Goal: Task Accomplishment & Management: Manage account settings

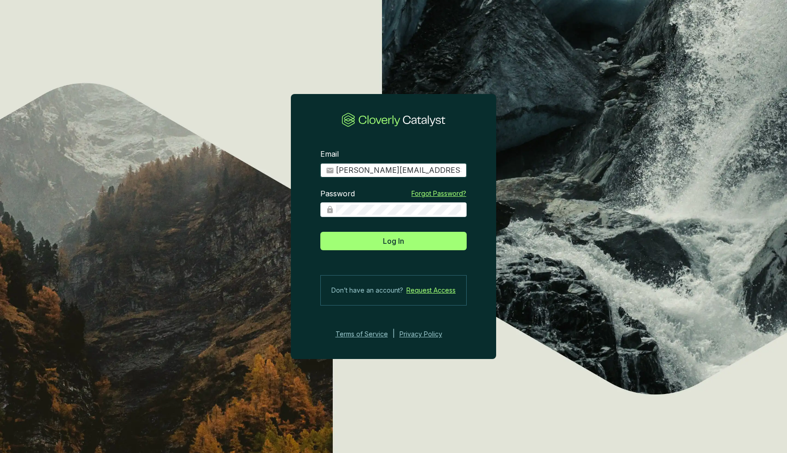
type input "[PERSON_NAME][EMAIL_ADDRESS][DOMAIN_NAME]"
click at [394, 240] on button "Log In" at bounding box center [394, 241] width 146 height 18
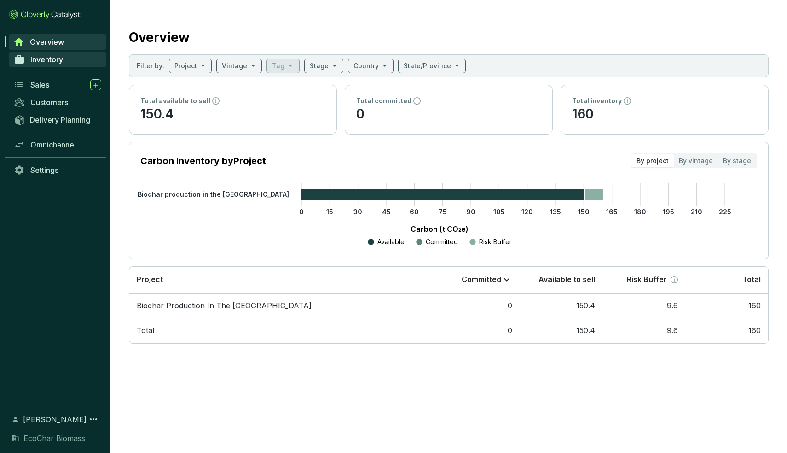
click at [54, 65] on link "Inventory" at bounding box center [57, 60] width 97 height 16
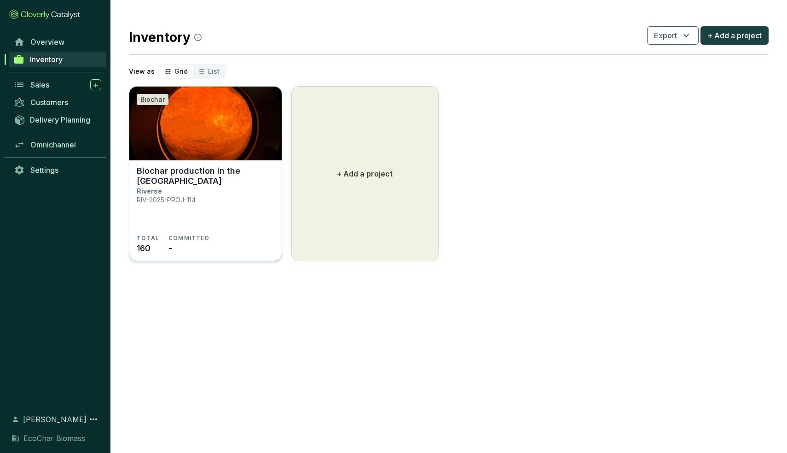
click at [220, 134] on img at bounding box center [205, 124] width 152 height 74
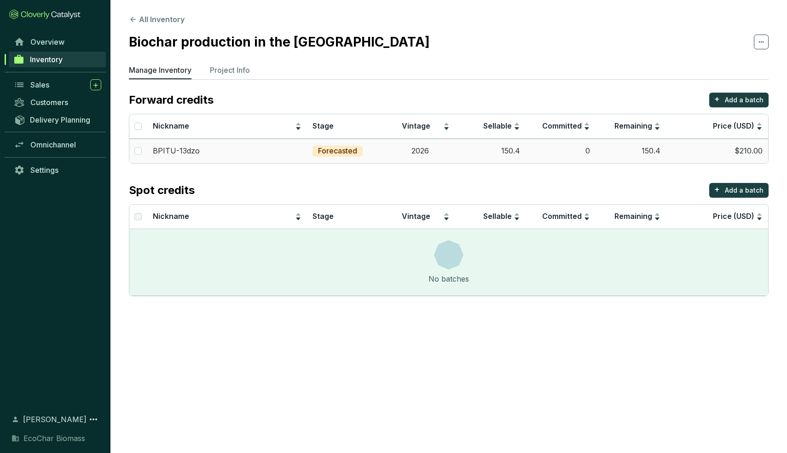
click at [746, 151] on td "$210.00" at bounding box center [717, 151] width 102 height 24
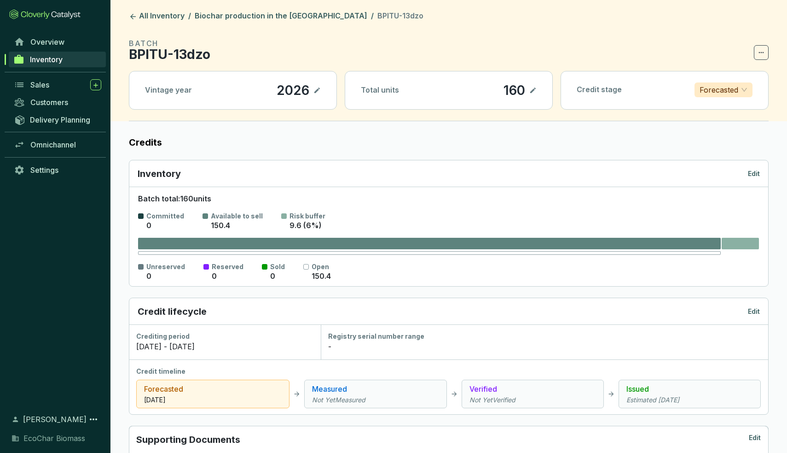
click at [51, 61] on span "Inventory" at bounding box center [46, 59] width 33 height 9
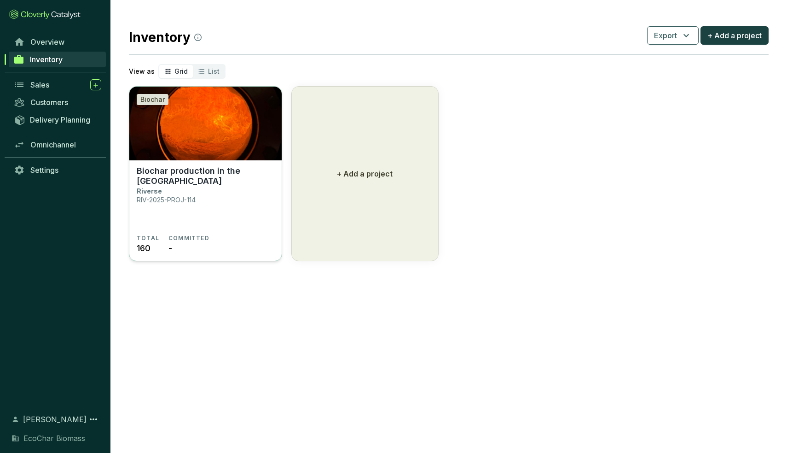
click at [201, 138] on img at bounding box center [205, 124] width 152 height 74
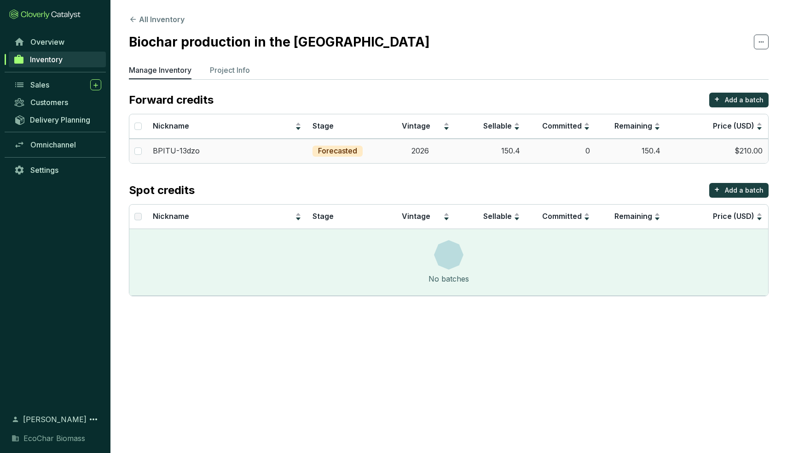
click at [567, 154] on td "0" at bounding box center [561, 151] width 70 height 24
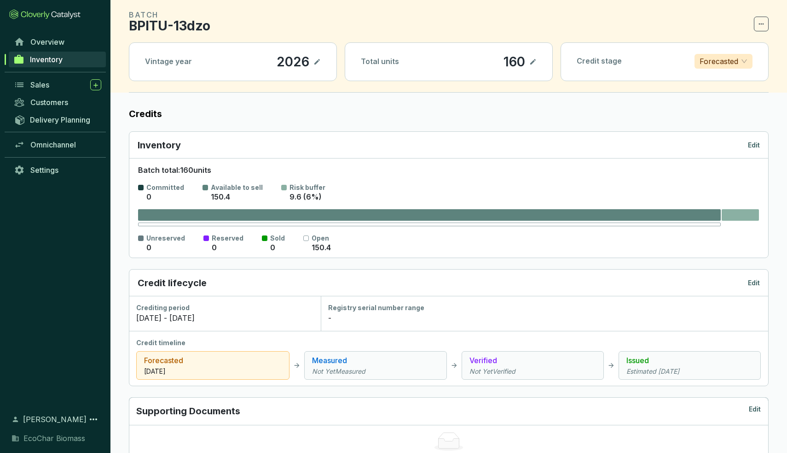
scroll to position [28, 0]
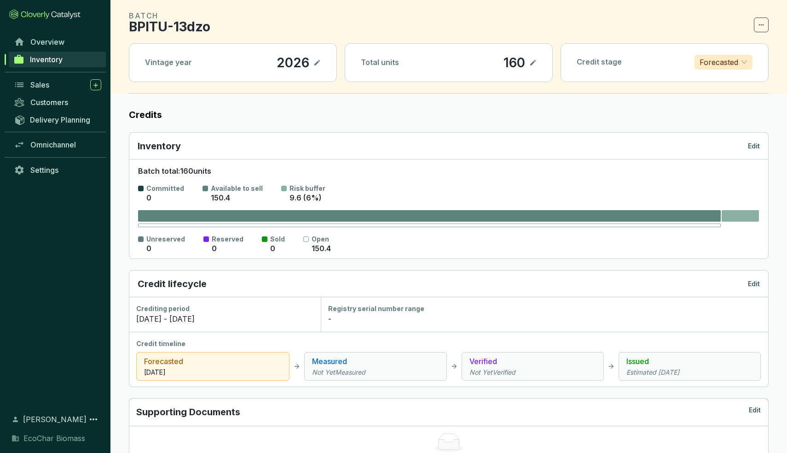
click at [750, 146] on p "Edit" at bounding box center [754, 145] width 12 height 9
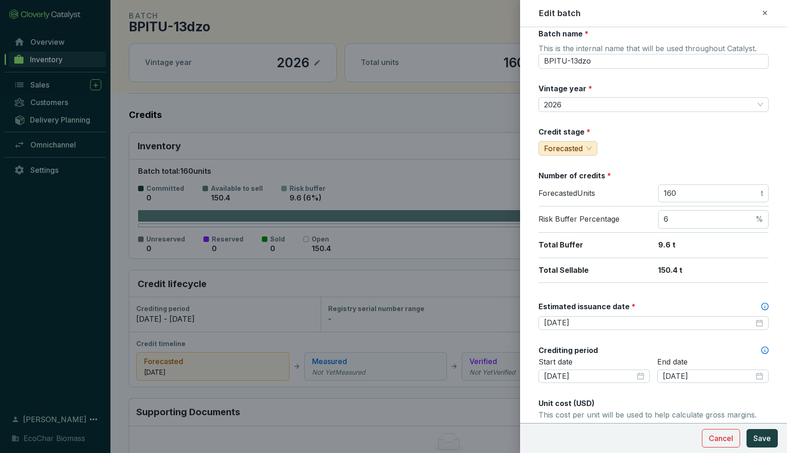
scroll to position [12, 0]
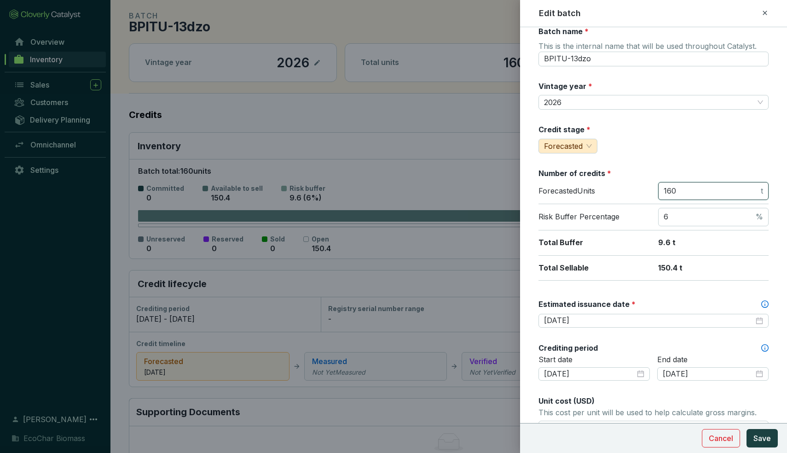
click at [707, 188] on input "160" at bounding box center [711, 191] width 95 height 10
type input "320"
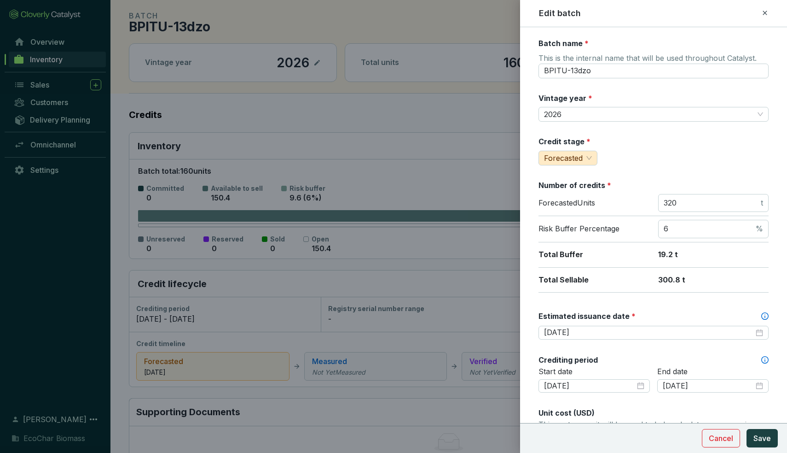
scroll to position [0, 0]
click at [768, 440] on span "Save" at bounding box center [762, 437] width 17 height 11
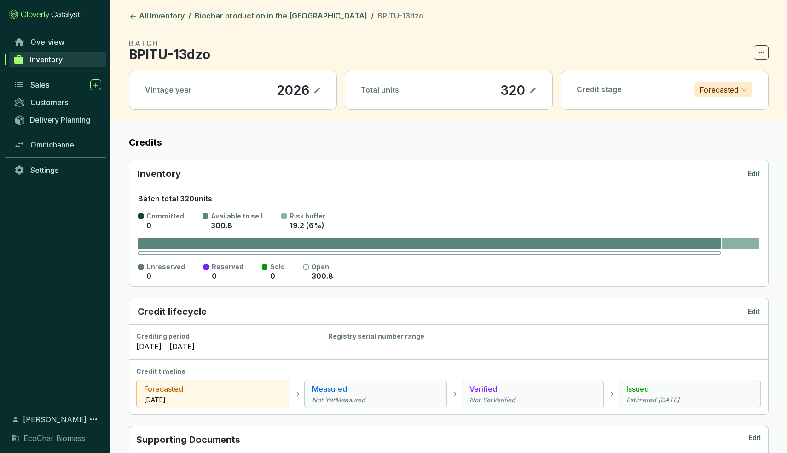
click at [60, 58] on span "Inventory" at bounding box center [46, 59] width 33 height 9
